Goal: Task Accomplishment & Management: Complete application form

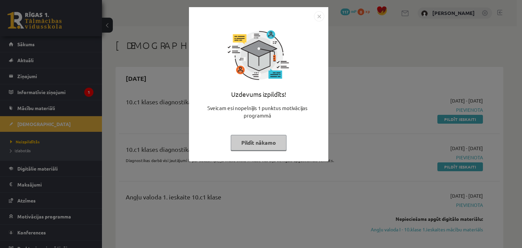
click at [259, 141] on button "Pildīt nākamo" at bounding box center [259, 143] width 56 height 16
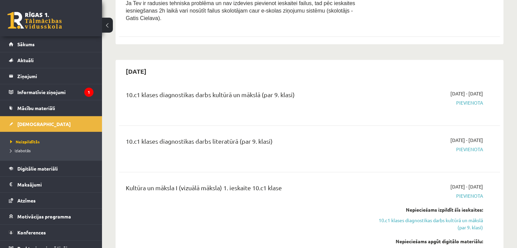
scroll to position [490, 0]
click at [30, 95] on legend "Informatīvie ziņojumi 1" at bounding box center [55, 92] width 76 height 16
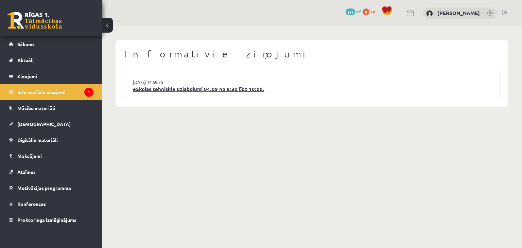
click at [156, 89] on link "eSkolas tehniskie uzlabojumi 04.09 no 8:30 līdz 10:00." at bounding box center [312, 89] width 358 height 8
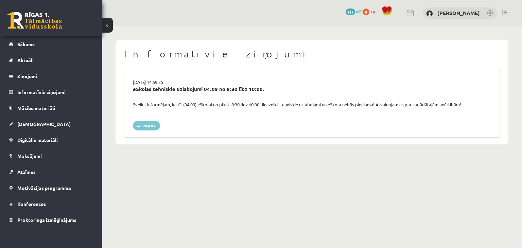
click at [140, 127] on link "Atpakaļ" at bounding box center [146, 126] width 27 height 10
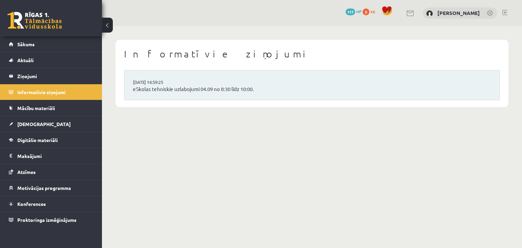
click at [30, 171] on span "Atzīmes" at bounding box center [26, 172] width 18 height 6
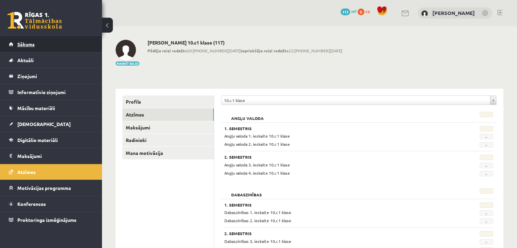
click at [32, 49] on link "Sākums" at bounding box center [51, 44] width 85 height 16
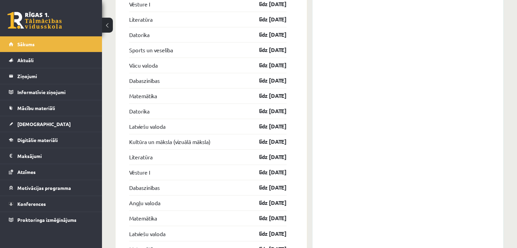
scroll to position [1082, 0]
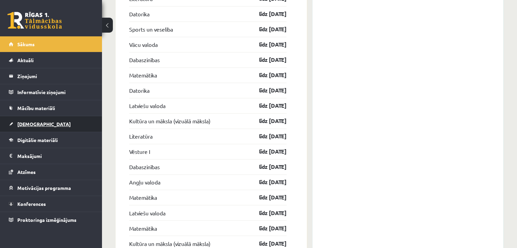
click at [24, 122] on span "[DEMOGRAPHIC_DATA]" at bounding box center [43, 124] width 53 height 6
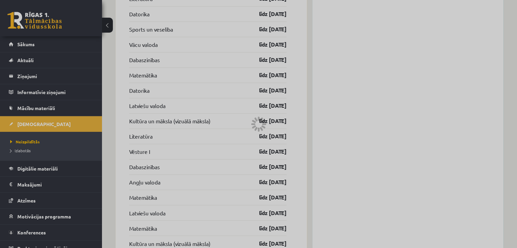
click at [26, 143] on div at bounding box center [258, 124] width 517 height 248
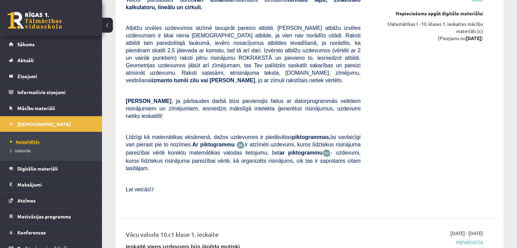
click at [29, 142] on span "Neizpildītās" at bounding box center [25, 141] width 30 height 5
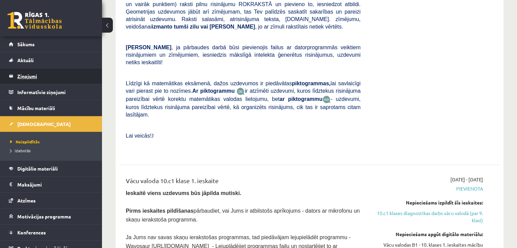
click at [34, 77] on legend "Ziņojumi 0" at bounding box center [55, 76] width 76 height 16
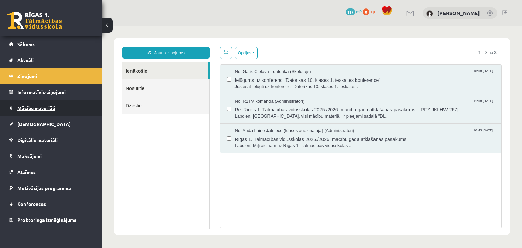
click at [30, 106] on span "Mācību materiāli" at bounding box center [36, 108] width 38 height 6
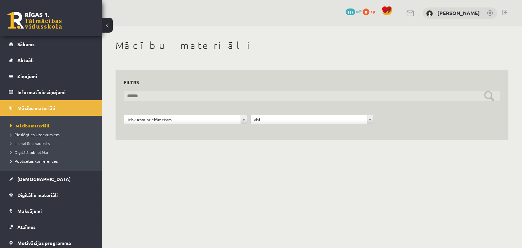
click at [148, 94] on input "text" at bounding box center [312, 96] width 377 height 11
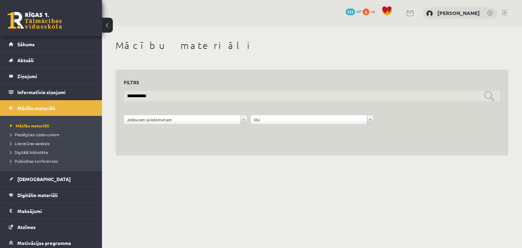
click at [487, 97] on input "**********" at bounding box center [312, 96] width 377 height 11
type input "**********"
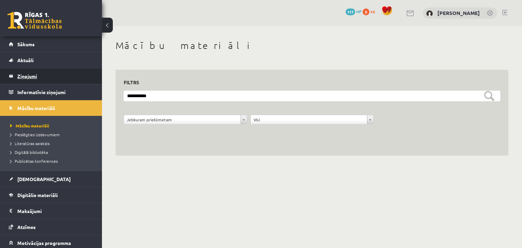
click at [33, 74] on legend "Ziņojumi 0" at bounding box center [55, 76] width 76 height 16
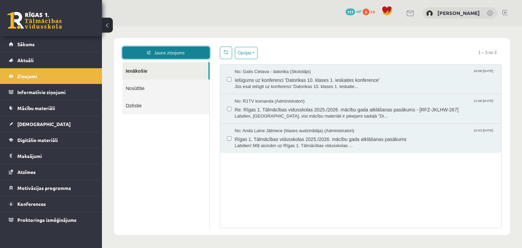
click at [155, 53] on link "Jauns ziņojums" at bounding box center [165, 53] width 87 height 12
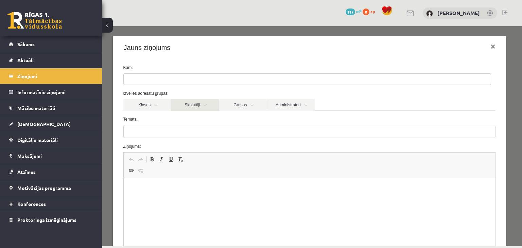
click at [191, 106] on link "Skolotāji" at bounding box center [195, 105] width 48 height 12
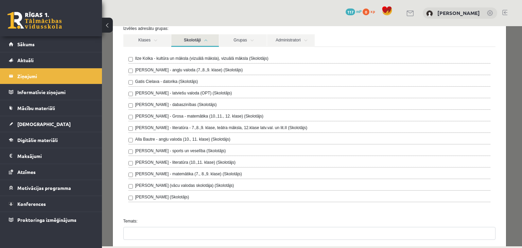
scroll to position [68, 0]
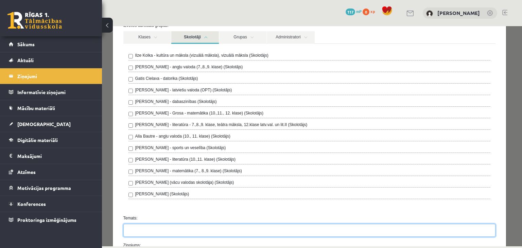
click at [159, 228] on input "Temats:" at bounding box center [309, 230] width 373 height 13
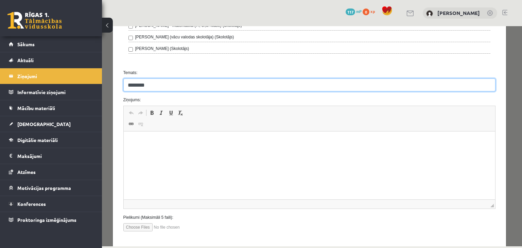
scroll to position [218, 0]
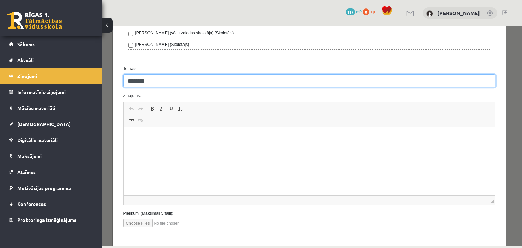
type input "********"
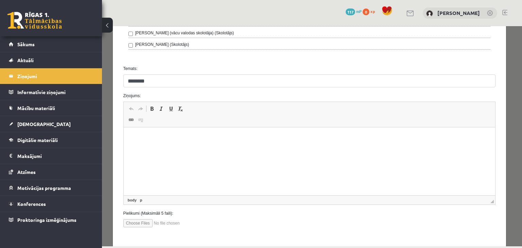
click at [407, 148] on html at bounding box center [309, 138] width 372 height 21
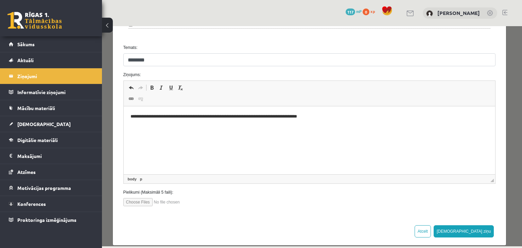
scroll to position [246, 0]
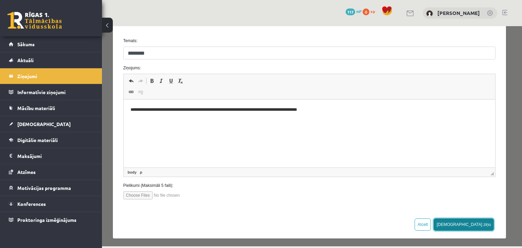
click at [475, 225] on button "Sūtīt ziņu" at bounding box center [464, 225] width 61 height 12
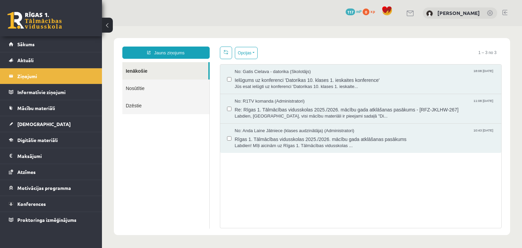
scroll to position [0, 0]
click at [24, 45] on span "Sākums" at bounding box center [25, 44] width 17 height 6
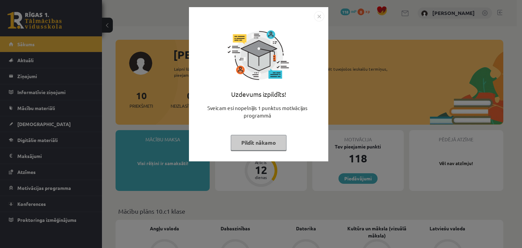
click at [267, 145] on button "Pildīt nākamo" at bounding box center [259, 143] width 56 height 16
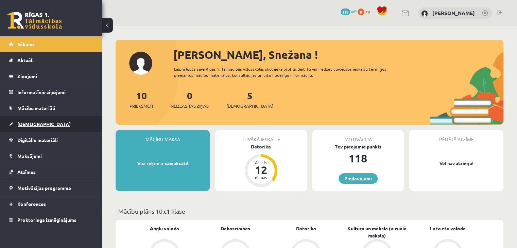
click at [32, 122] on span "[DEMOGRAPHIC_DATA]" at bounding box center [43, 124] width 53 height 6
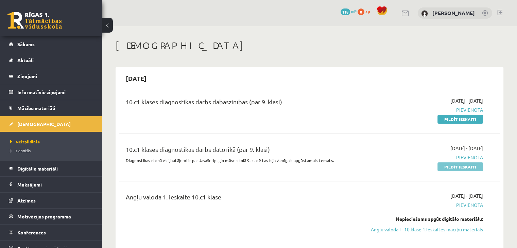
click at [446, 167] on link "Pildīt ieskaiti" at bounding box center [461, 167] width 46 height 9
click at [465, 123] on link "Pildīt ieskaiti" at bounding box center [461, 119] width 46 height 9
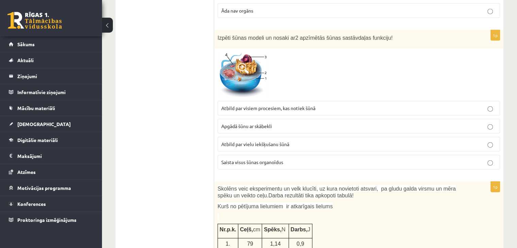
scroll to position [1537, 0]
click at [245, 62] on span at bounding box center [243, 67] width 11 height 11
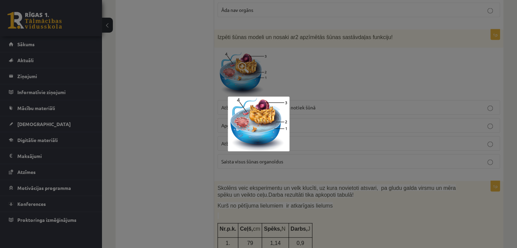
click at [351, 59] on div at bounding box center [258, 124] width 517 height 248
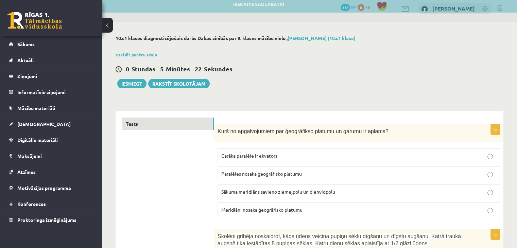
scroll to position [4, 0]
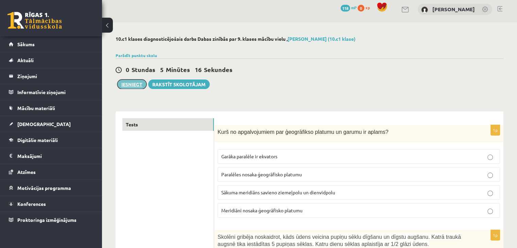
click at [141, 85] on button "Iesniegt" at bounding box center [131, 85] width 29 height 10
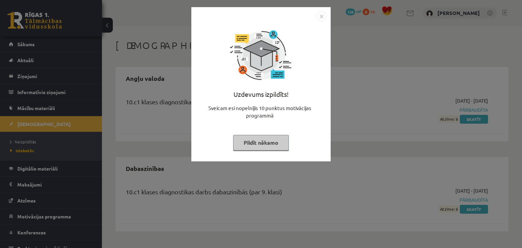
click at [275, 144] on button "Pildīt nākamo" at bounding box center [261, 143] width 56 height 16
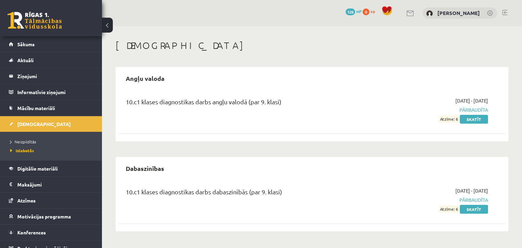
click at [521, 234] on div "[DEMOGRAPHIC_DATA] Angļu valoda 10.c1 klases diagnostikas darbs angļu valodā (p…" at bounding box center [312, 135] width 420 height 219
click at [476, 210] on link "Skatīt" at bounding box center [474, 209] width 28 height 9
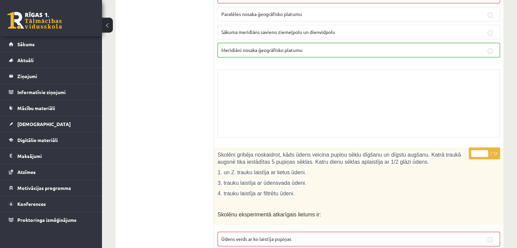
scroll to position [0, 0]
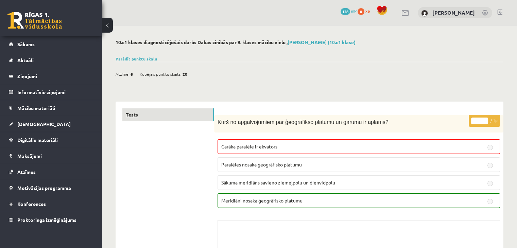
click at [131, 114] on link "Tests" at bounding box center [167, 114] width 91 height 13
click at [131, 57] on link "Parādīt punktu skalu" at bounding box center [136, 58] width 41 height 5
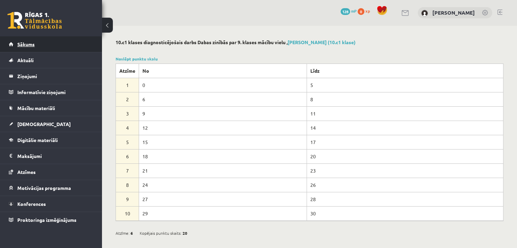
click at [31, 44] on span "Sākums" at bounding box center [25, 44] width 17 height 6
